Goal: Navigation & Orientation: Find specific page/section

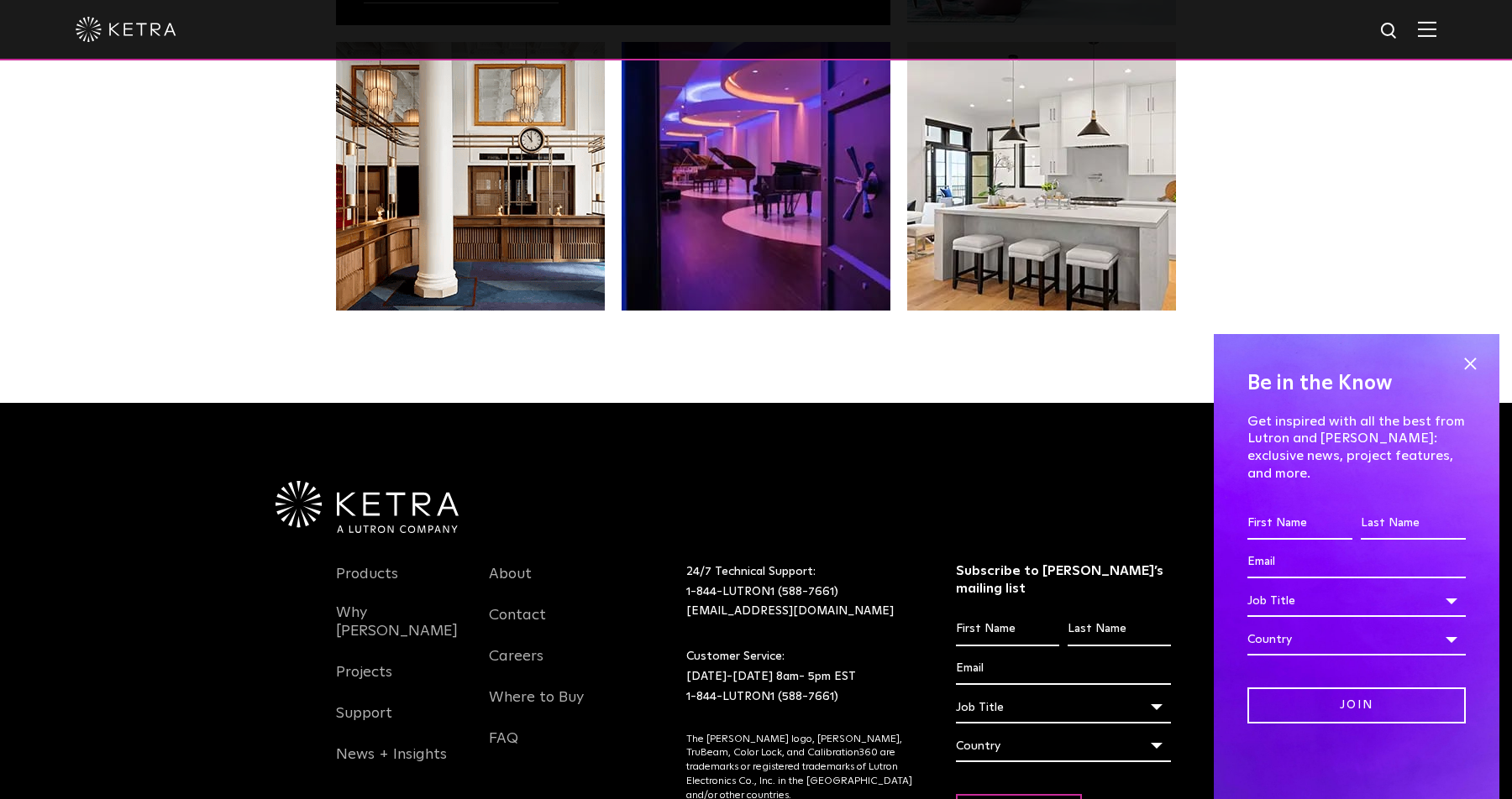
scroll to position [3527, 0]
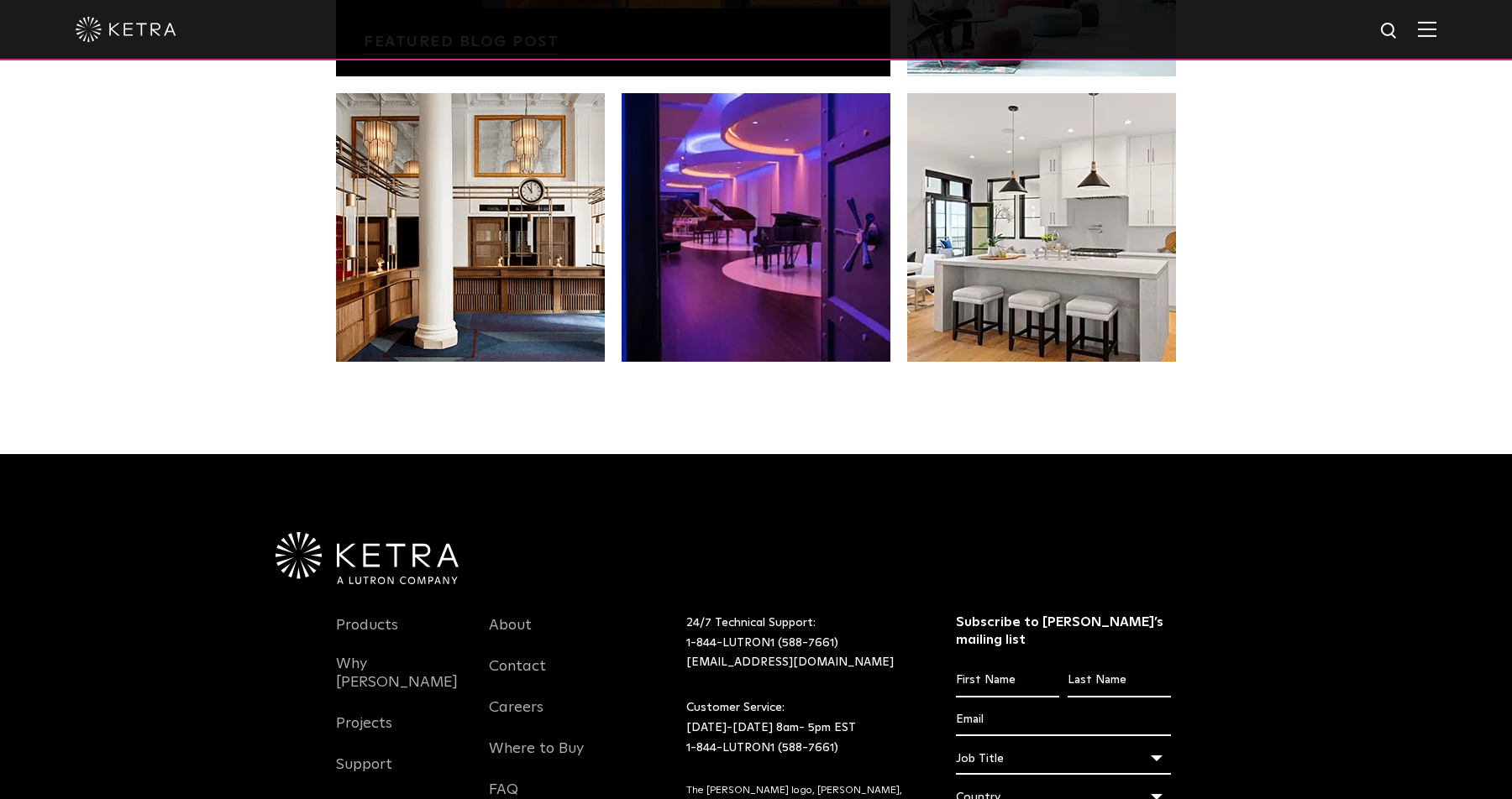
scroll to position [3527, 0]
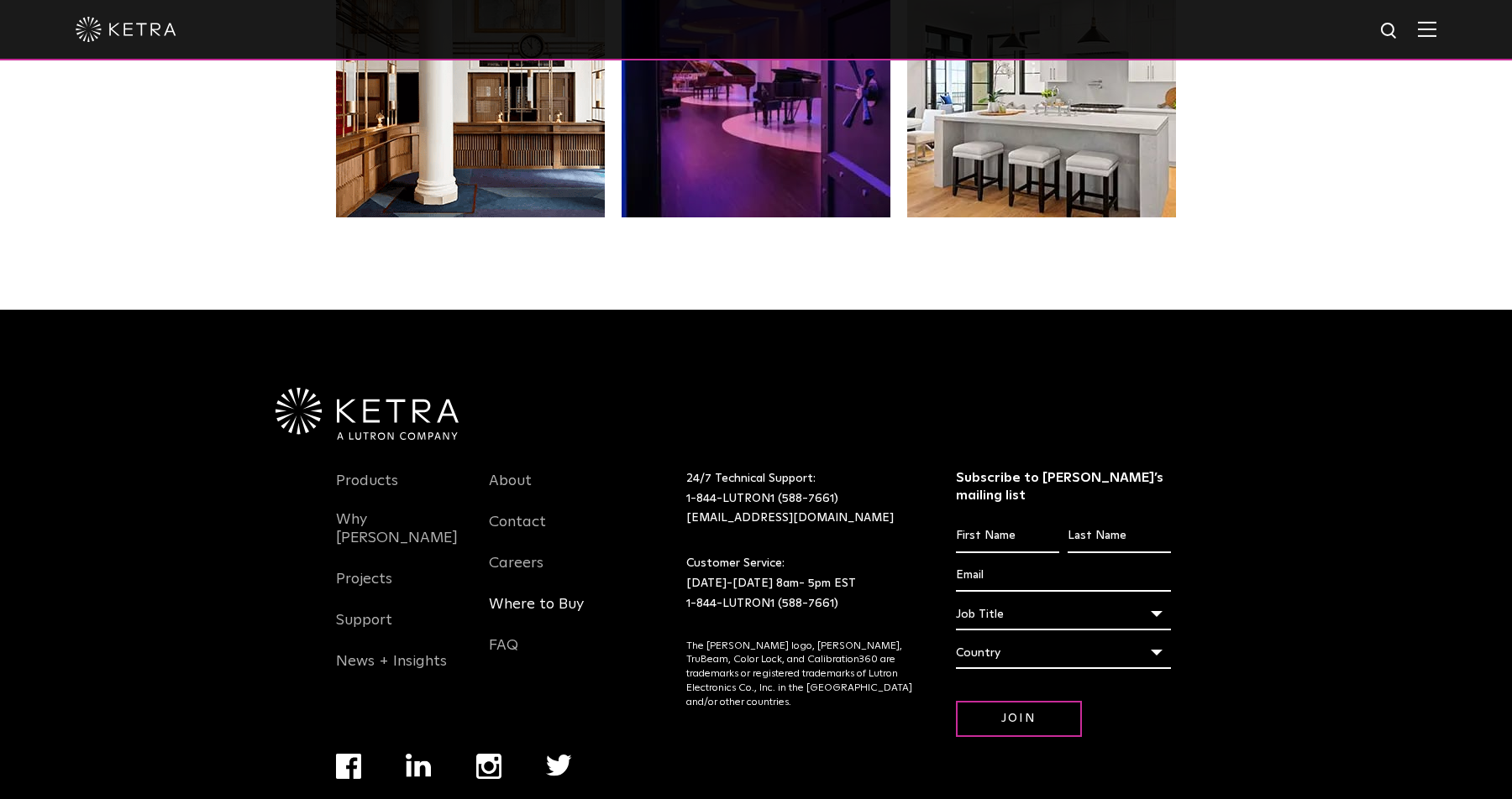
click at [520, 595] on link "Where to Buy" at bounding box center [536, 615] width 95 height 38
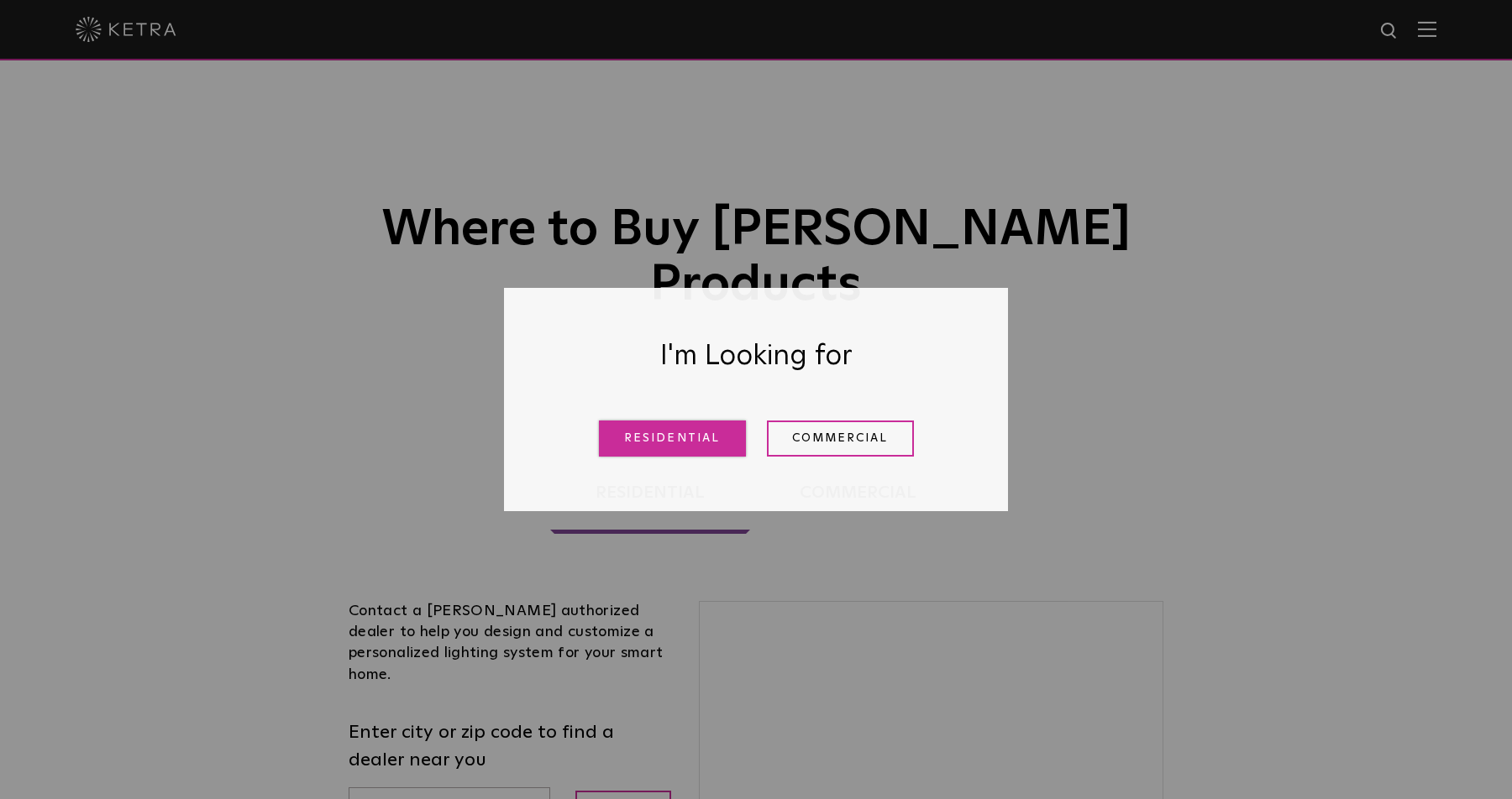
click at [692, 446] on link "Residential" at bounding box center [671, 439] width 147 height 37
